Goal: Information Seeking & Learning: Find specific fact

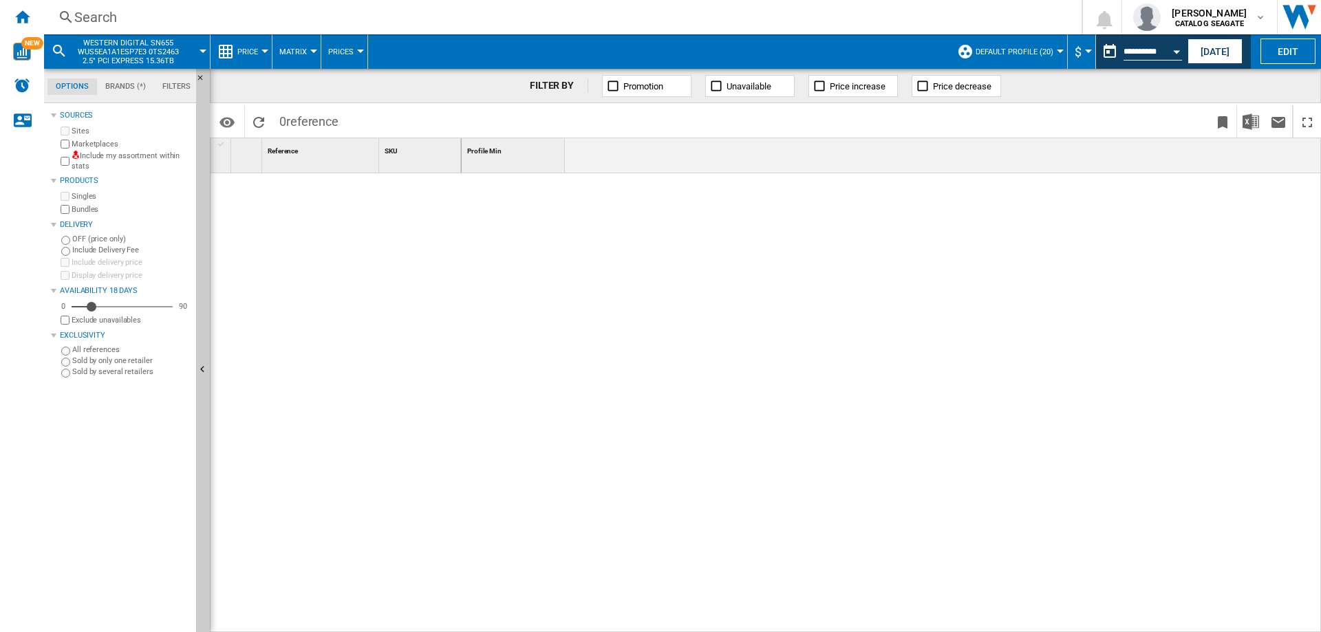
click at [96, 17] on div "Search" at bounding box center [559, 17] width 971 height 19
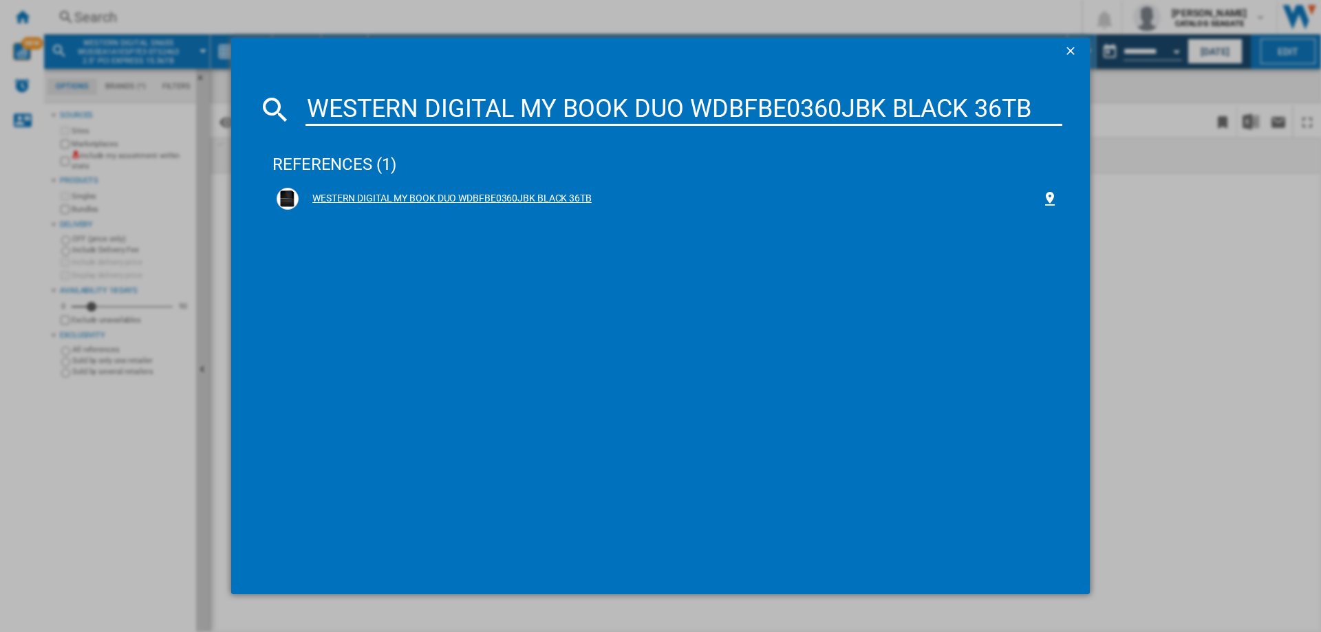
type input "WESTERN DIGITAL ‎MY BOOK DUO WDBFBE0360JBK BLACK 36TB"
click at [412, 197] on div "WESTERN DIGITAL ‎MY BOOK DUO WDBFBE0360JBK BLACK 36TB" at bounding box center [670, 199] width 743 height 14
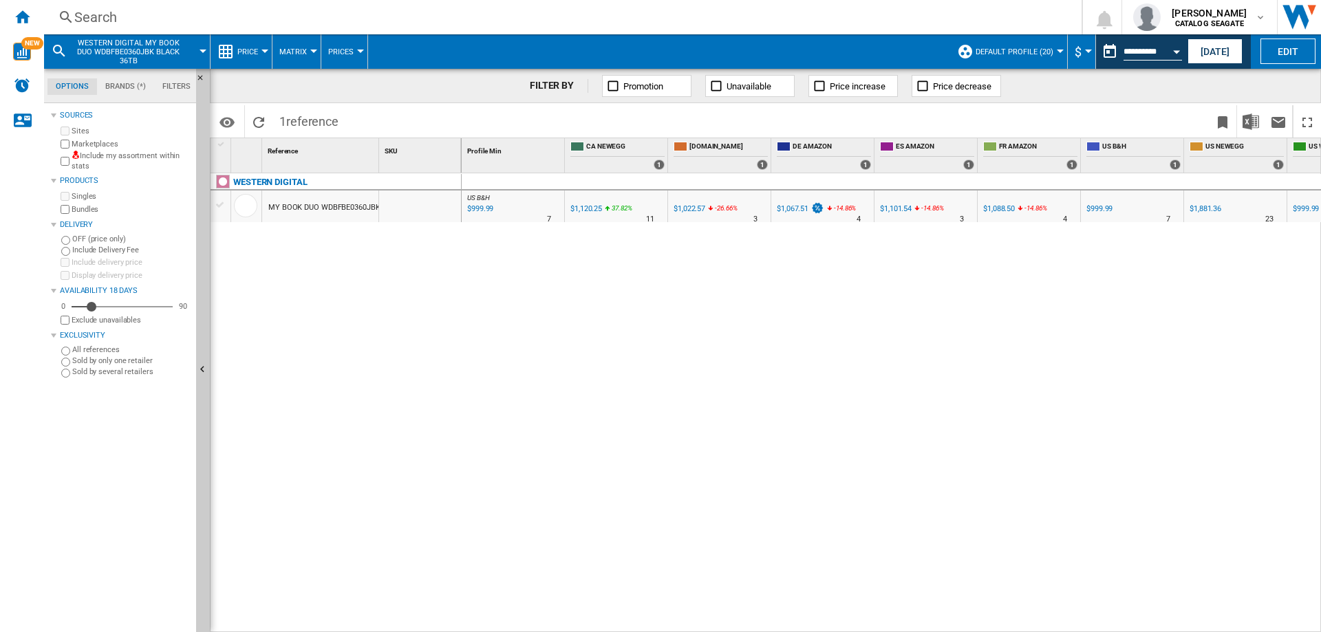
scroll to position [0, 69]
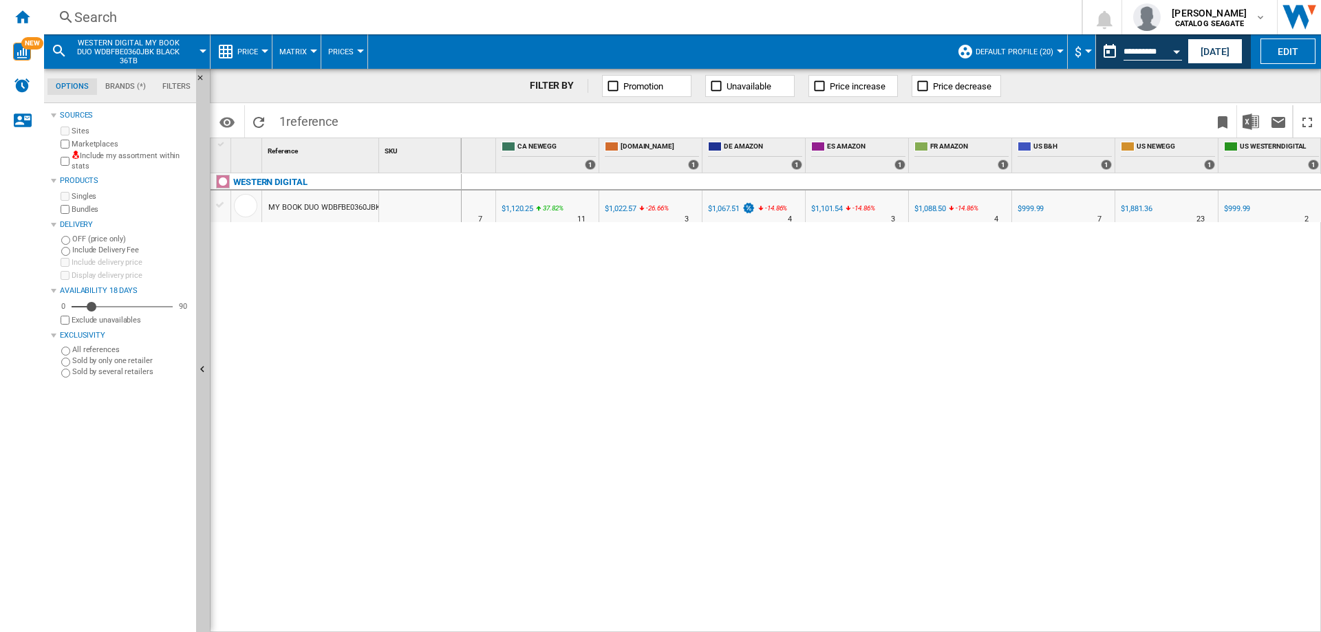
click at [1048, 48] on span "Default profile (20)" at bounding box center [1015, 51] width 78 height 9
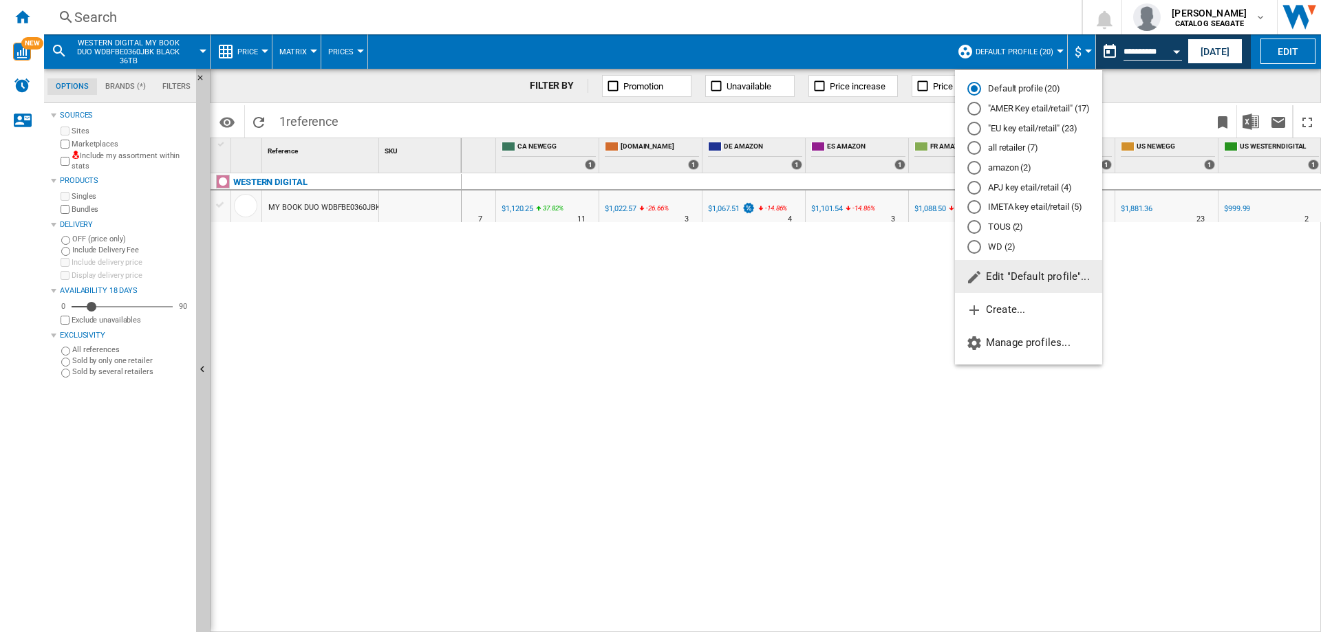
click at [1017, 208] on md-radio-button "IMETA key etail/retail (5)" at bounding box center [1028, 207] width 122 height 13
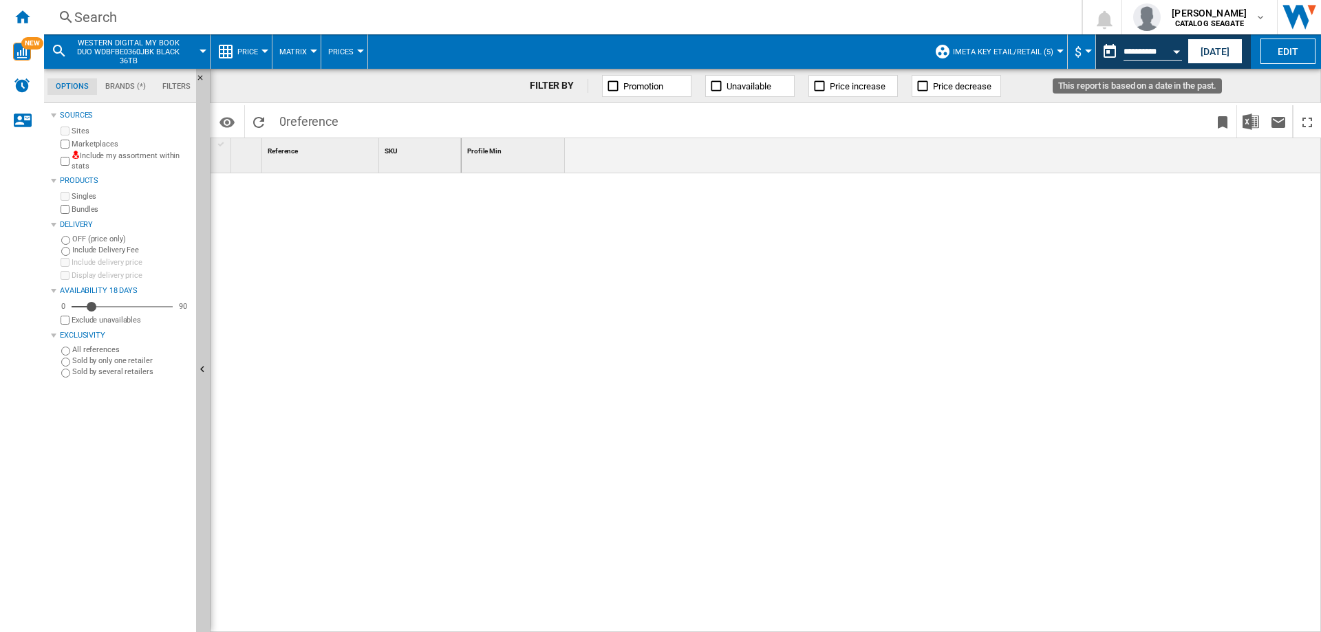
click at [1110, 52] on button "This report is based on a date in the past." at bounding box center [1110, 52] width 28 height 28
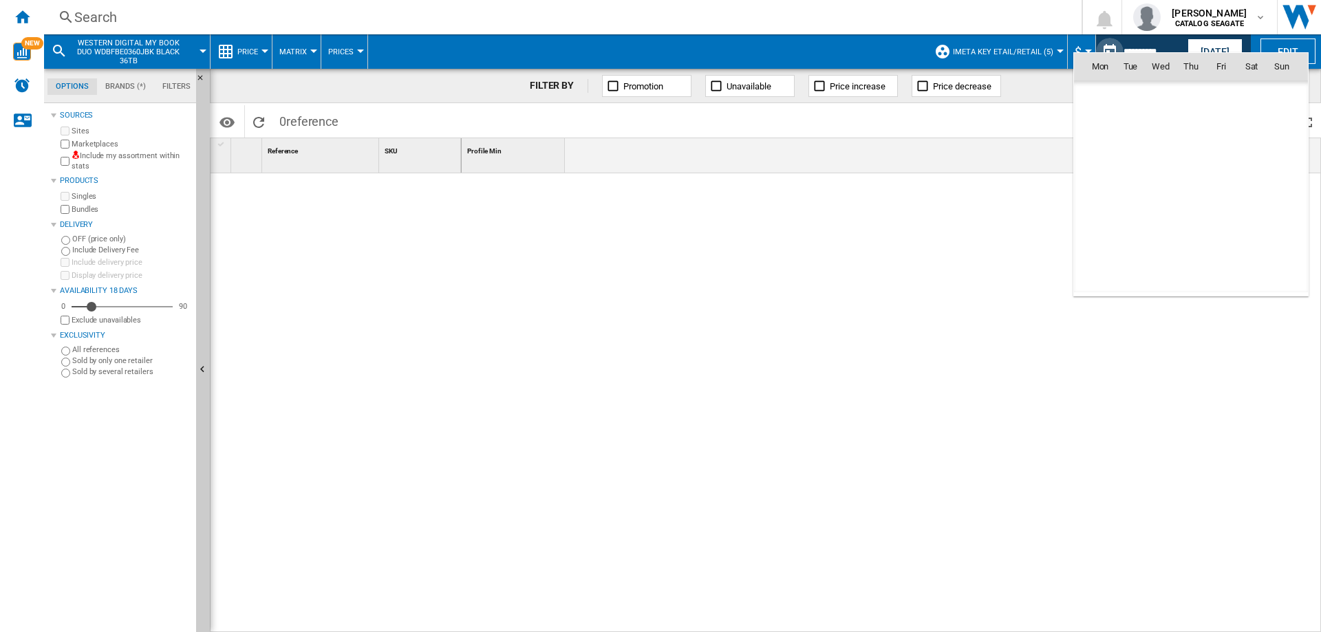
scroll to position [6563, 0]
click at [1135, 190] on span "16" at bounding box center [1131, 187] width 28 height 28
type input "**********"
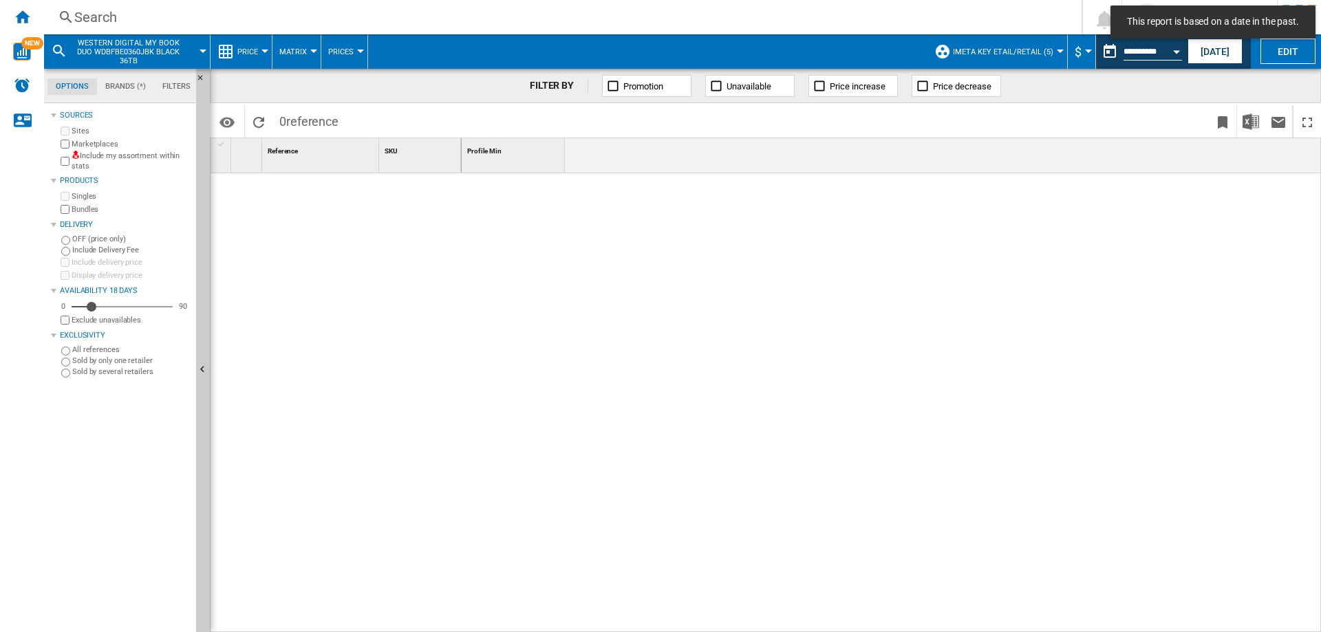
click at [999, 49] on span "IMETA key etail/retail (5)" at bounding box center [1003, 51] width 100 height 9
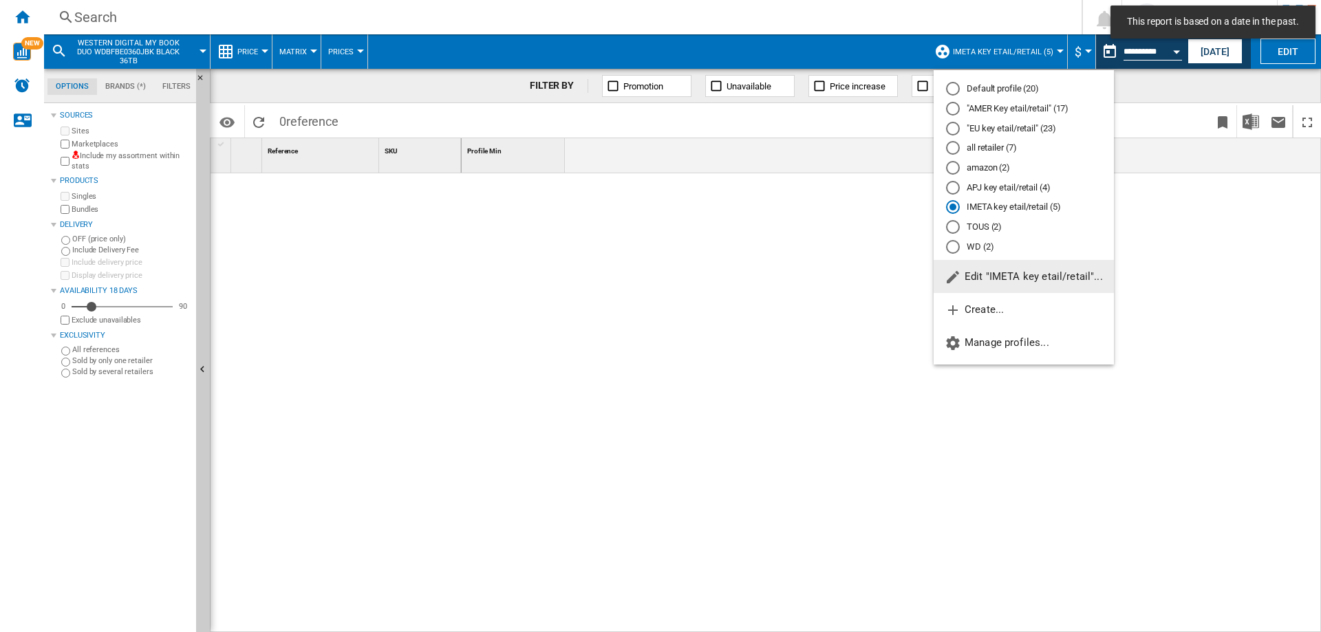
click at [1007, 89] on md-radio-button "Default profile (20)" at bounding box center [1023, 89] width 155 height 13
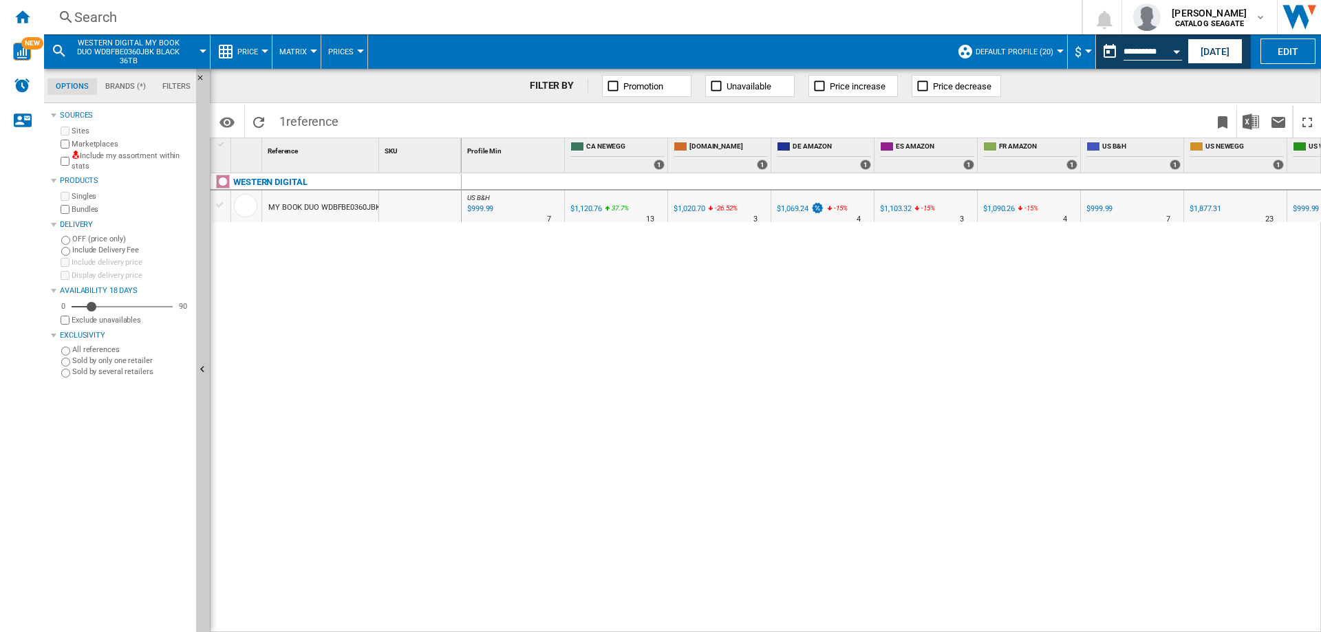
click at [1205, 210] on div "$1,877.31" at bounding box center [1206, 208] width 32 height 9
click at [1212, 210] on div "$1,877.31" at bounding box center [1206, 208] width 32 height 9
click at [1221, 43] on button "[DATE]" at bounding box center [1214, 51] width 55 height 25
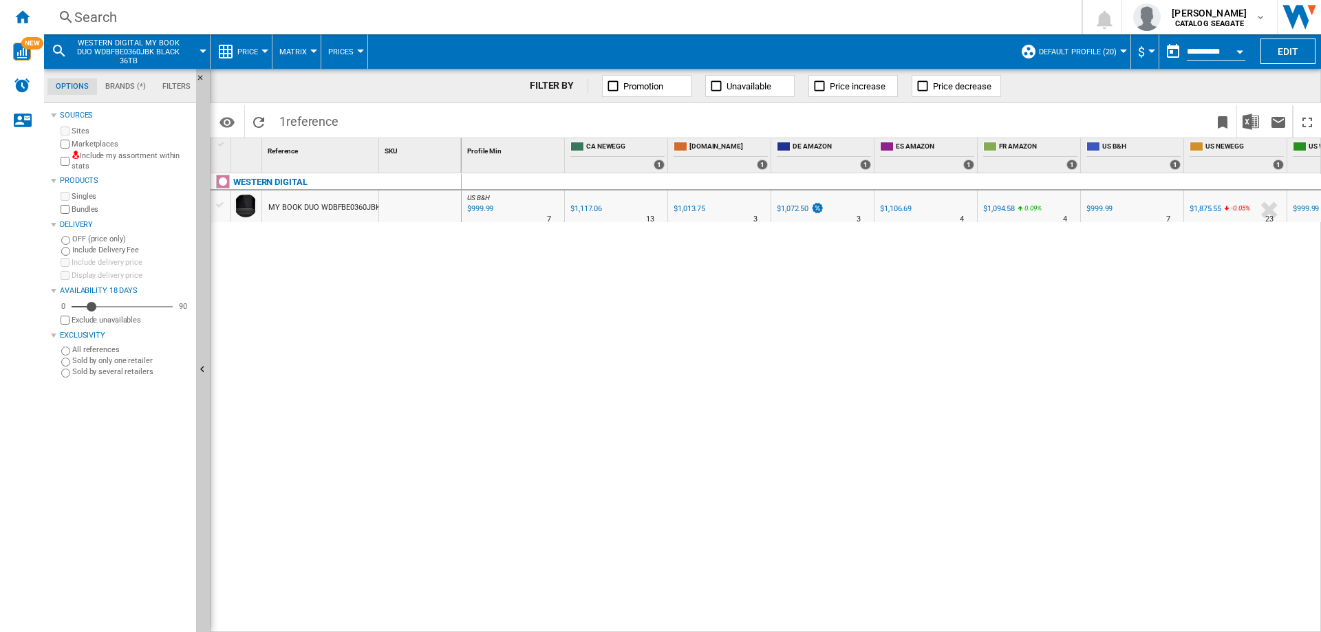
click at [1211, 208] on div "$1,875.55" at bounding box center [1206, 208] width 32 height 9
click at [100, 15] on div "Search" at bounding box center [559, 17] width 971 height 19
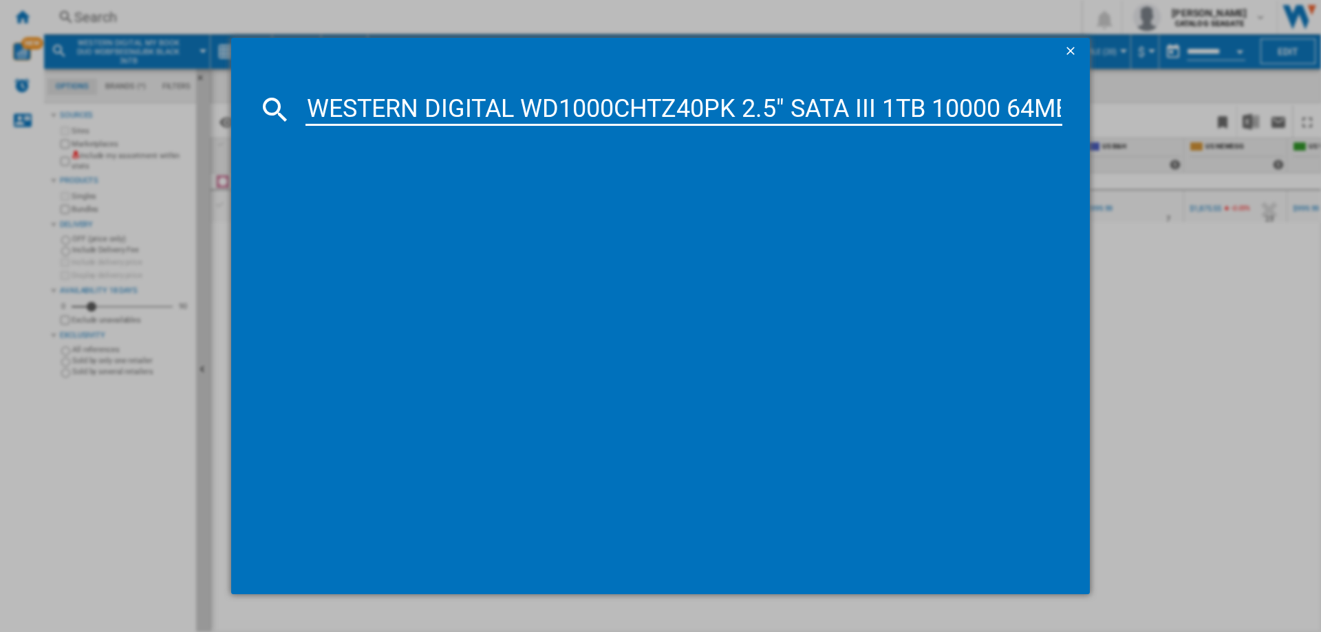
scroll to position [0, 13]
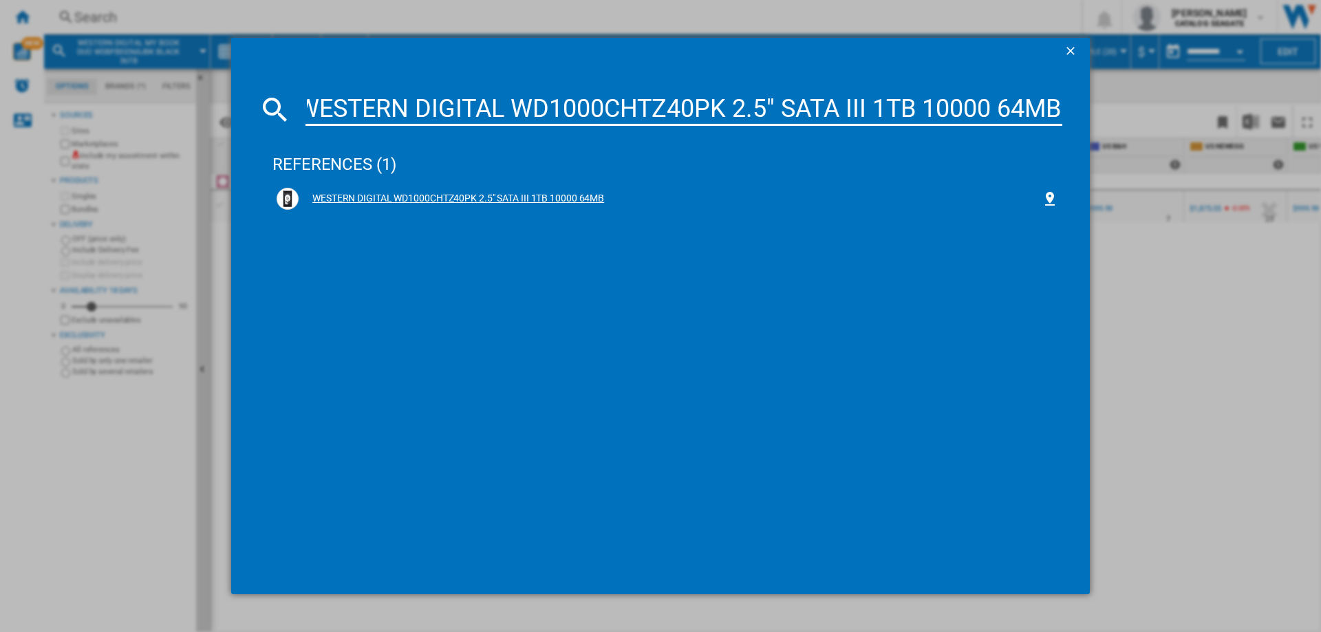
type input "WESTERN DIGITAL WD1000CHTZ40PK 2.5" SATA III 1TB 10000 64MB"
click at [482, 193] on div "WESTERN DIGITAL WD1000CHTZ40PK 2.5" SATA III 1TB 10000 64MB" at bounding box center [670, 199] width 743 height 14
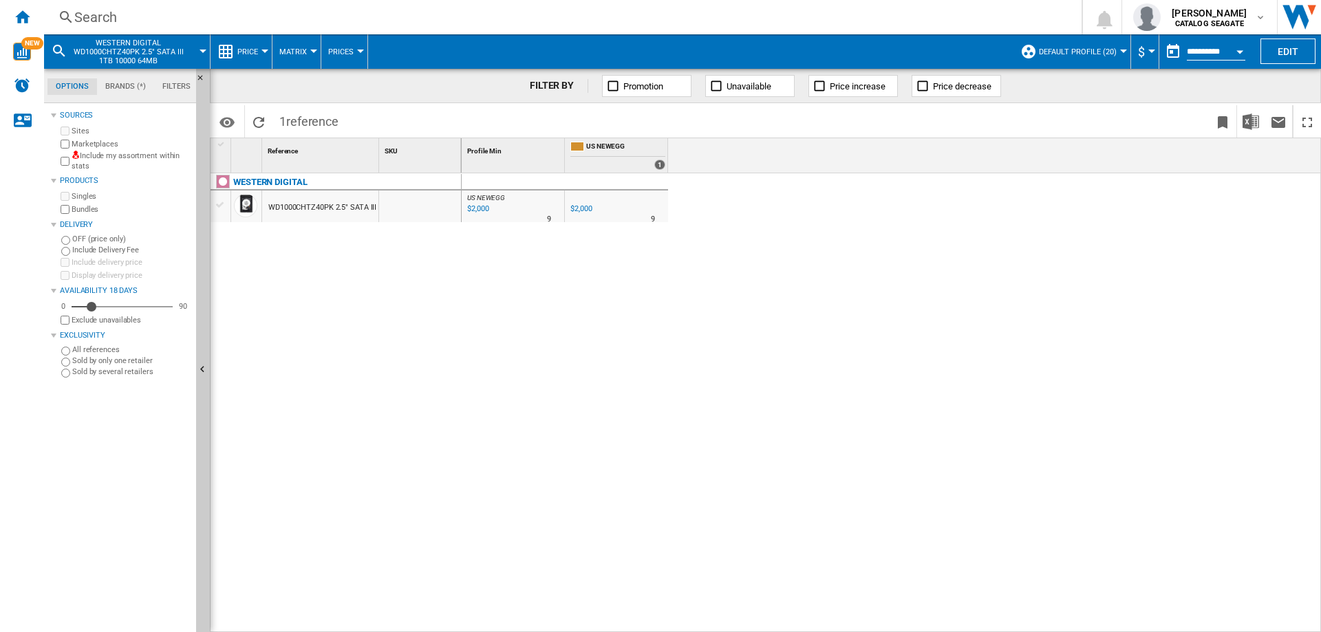
click at [480, 211] on div "$2,000" at bounding box center [476, 209] width 23 height 14
drag, startPoint x: 380, startPoint y: 168, endPoint x: 556, endPoint y: 167, distance: 175.4
click at [556, 167] on div "1 Reference 1 SKU 1 WESTERN DIGITAL WD1000CHTZ40PK 2.5" SATA III 1TB 10000 64MB…" at bounding box center [766, 384] width 1110 height 493
